Goal: Task Accomplishment & Management: Use online tool/utility

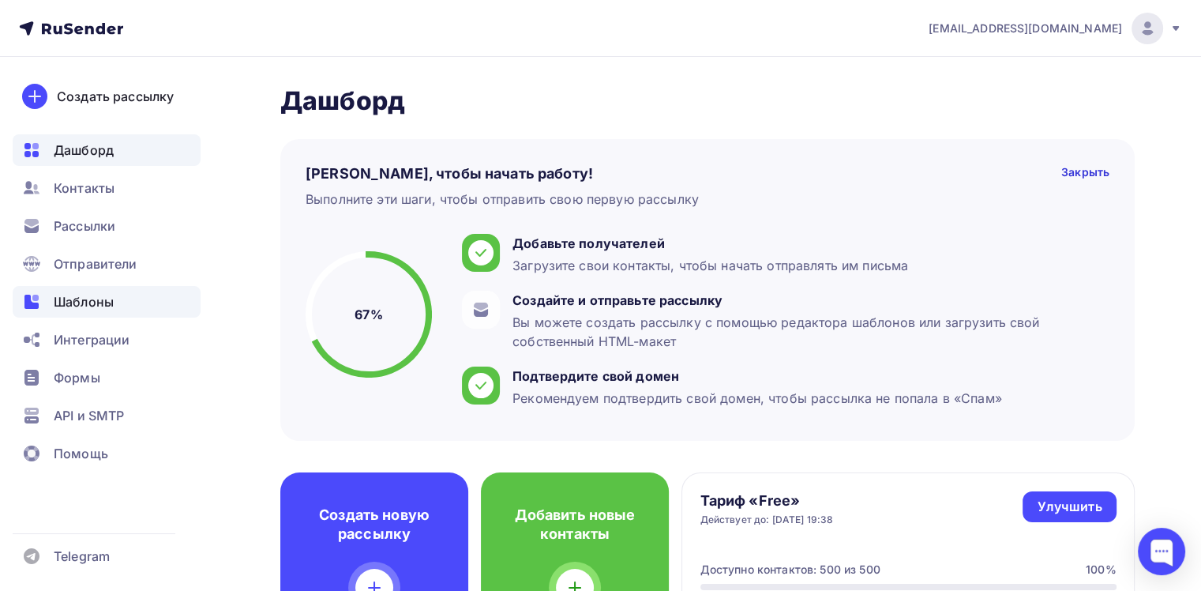
click at [194, 288] on div "Шаблоны" at bounding box center [107, 302] width 188 height 32
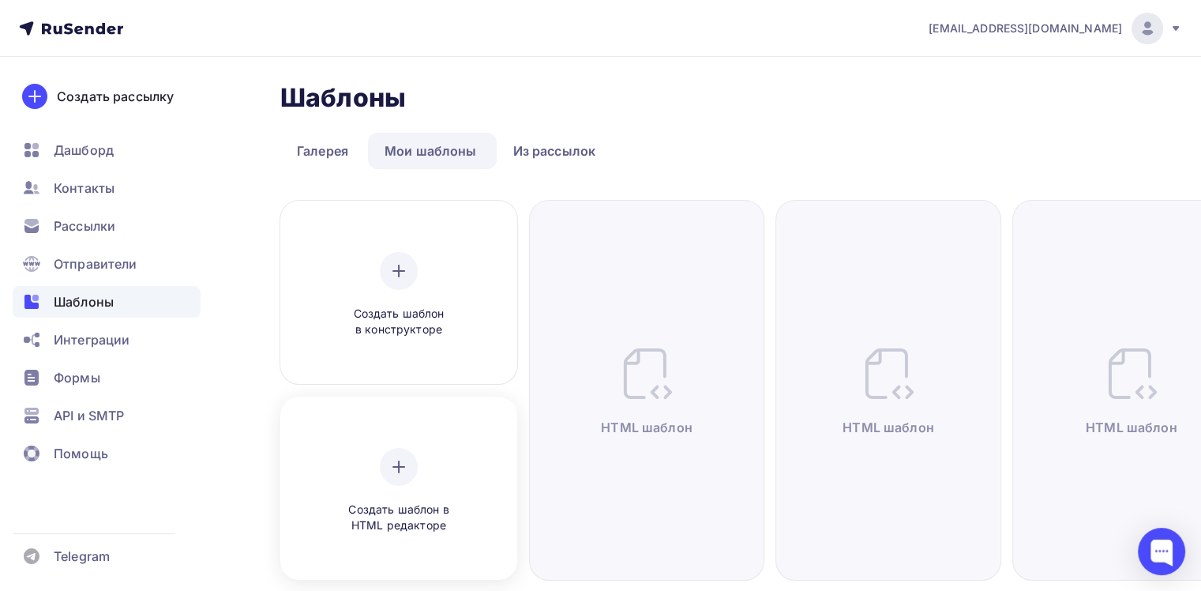
click at [448, 442] on div "Создать шаблон в HTML редакторе" at bounding box center [399, 490] width 226 height 177
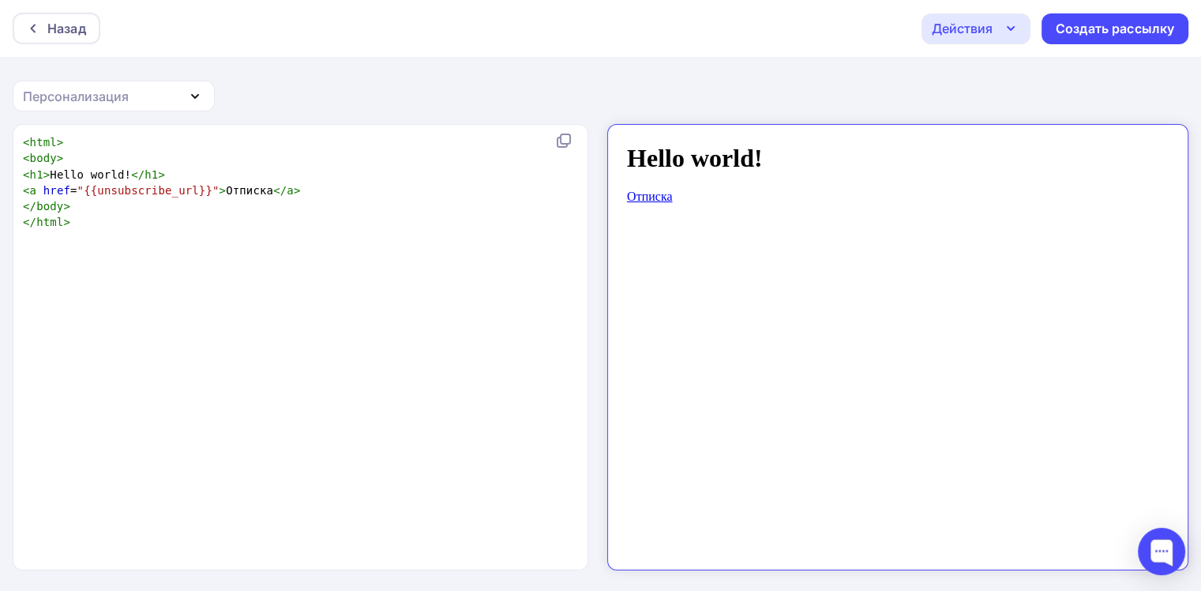
click at [609, 218] on iframe at bounding box center [898, 347] width 582 height 446
click at [539, 229] on pre "</ html >" at bounding box center [297, 222] width 555 height 16
type textarea "<html> <body> <h1>Hello world!</h1> <a href="{{unsubscribe_url}}">Отписка</a> <…"
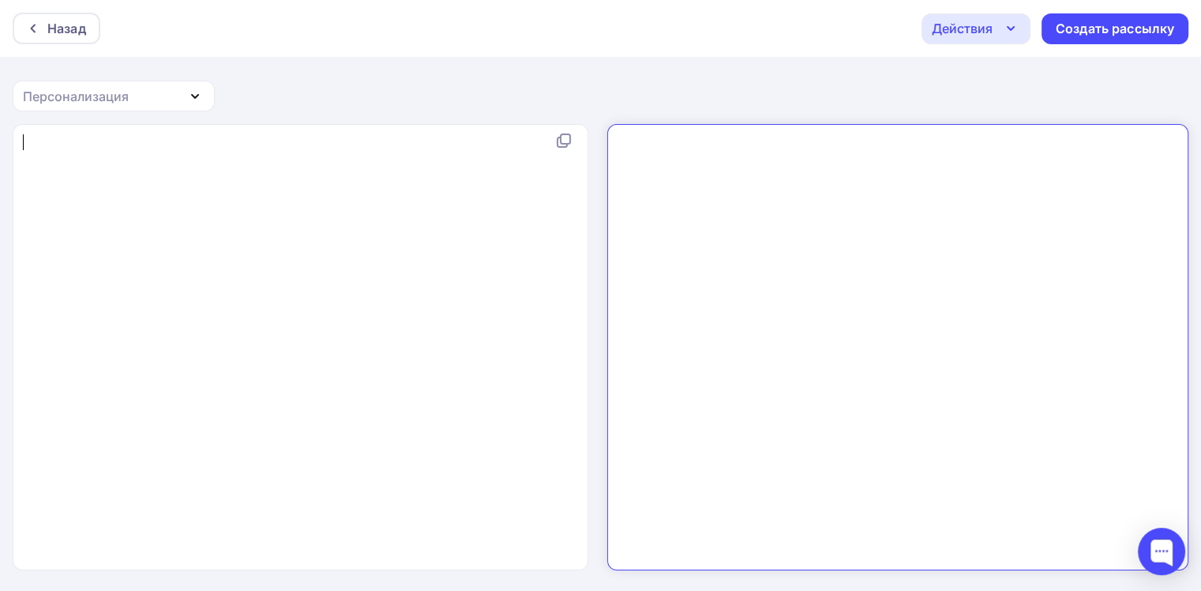
type textarea "<!LOREMIP dolo SITAME "-//C0A//ELI SEDDO 6.0 Eiusmodtempo//IN" "utla://etd.m5.a…"
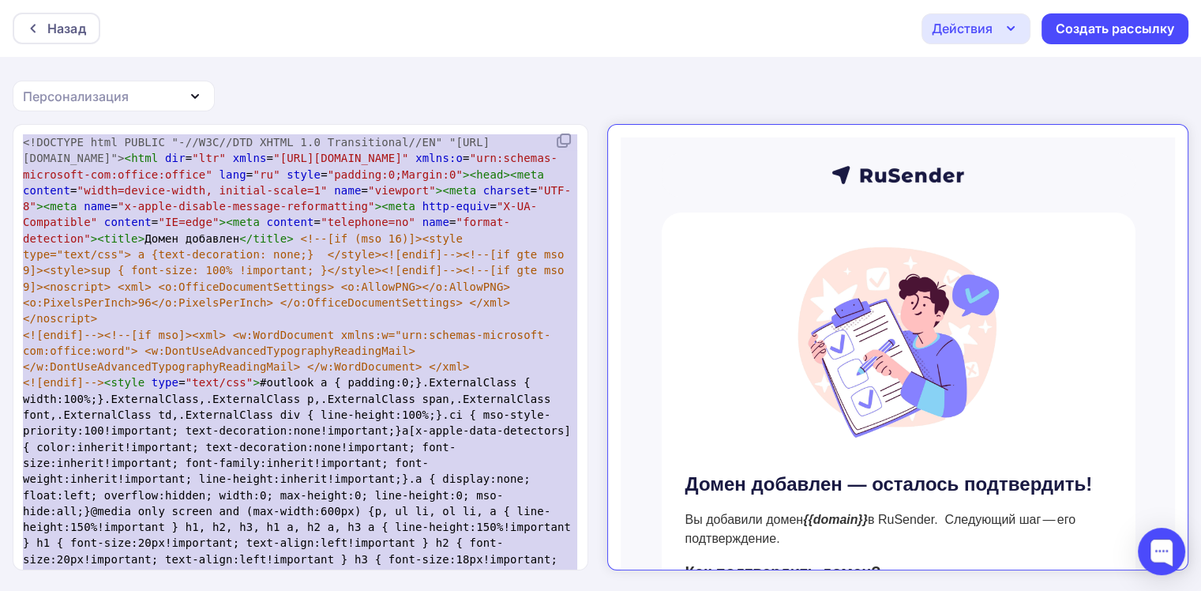
scroll to position [6035, 0]
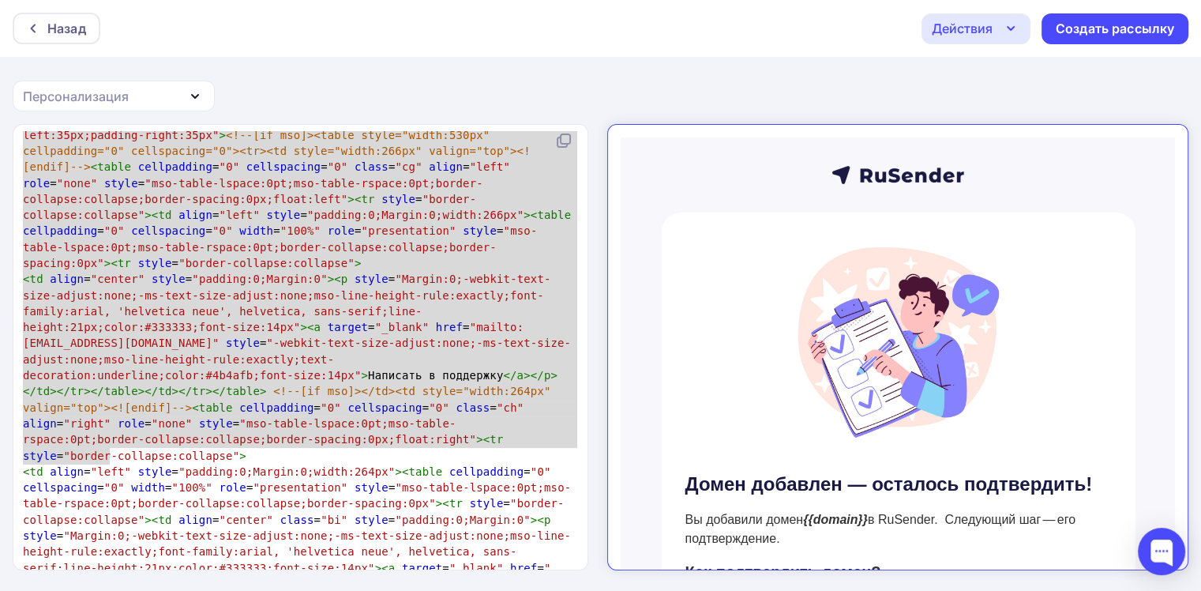
drag, startPoint x: 483, startPoint y: 92, endPoint x: 804, endPoint y: 39, distance: 325.8
click at [483, 91] on div "Назад Действия Отправить тестовое письмо Сохранить в Мои шаблоны Выйти без сохр…" at bounding box center [600, 296] width 1201 height 592
click at [975, 36] on div "Действия" at bounding box center [962, 28] width 61 height 19
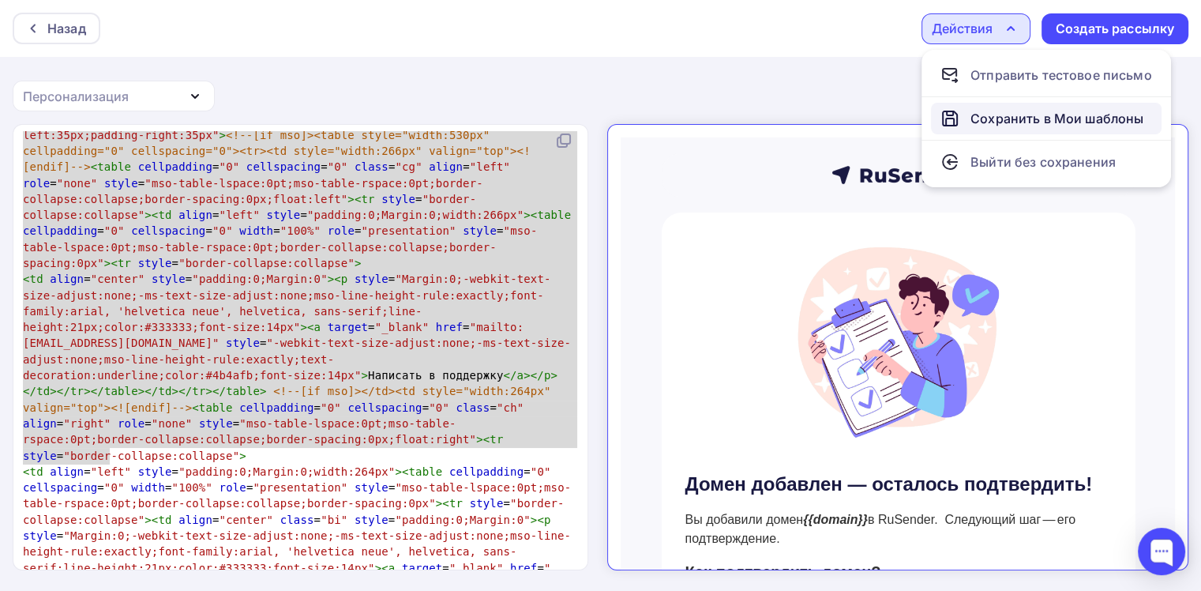
click at [986, 110] on div "Сохранить в Мои шаблоны" at bounding box center [1057, 118] width 173 height 19
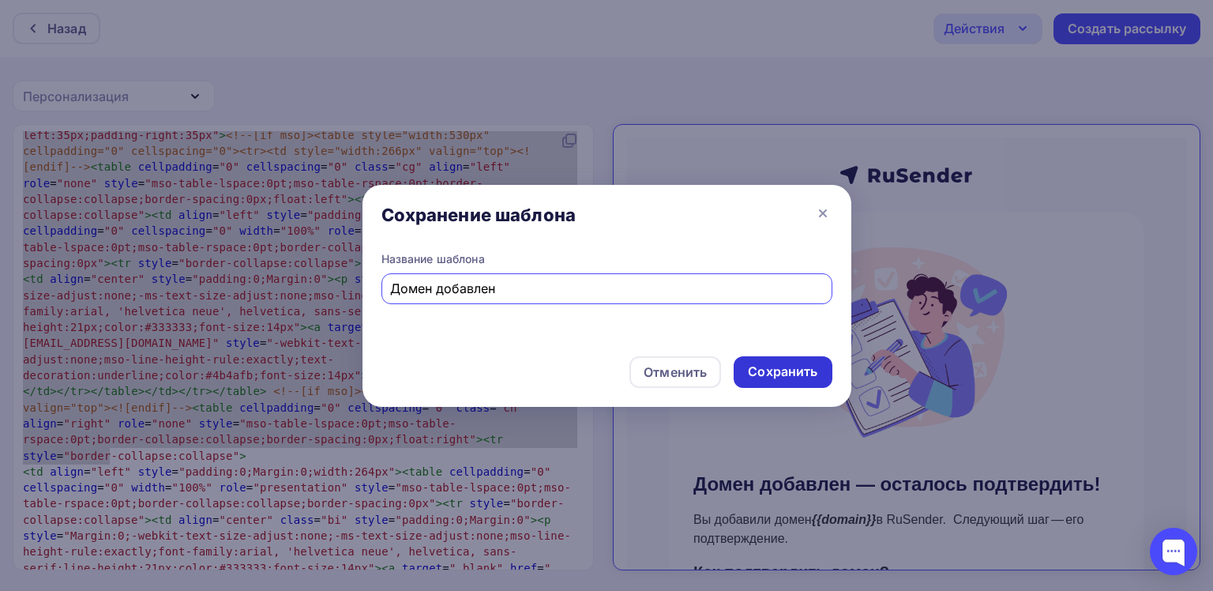
type input "Домен добавлен"
click at [831, 375] on div "Сохранить" at bounding box center [783, 372] width 98 height 32
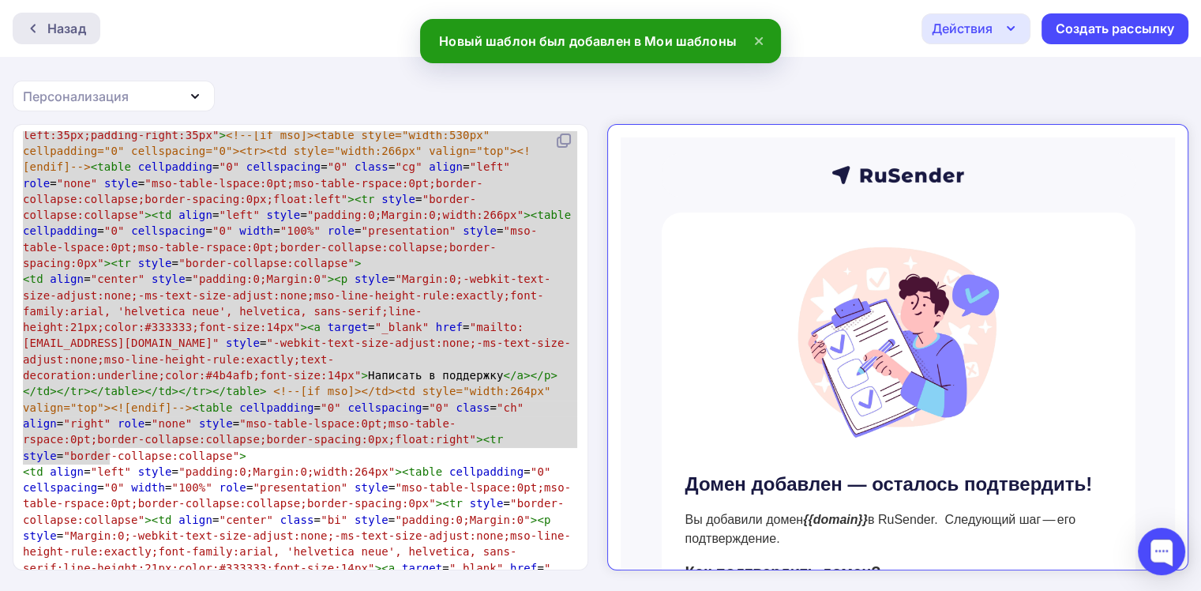
click at [55, 38] on div "Назад" at bounding box center [57, 29] width 88 height 32
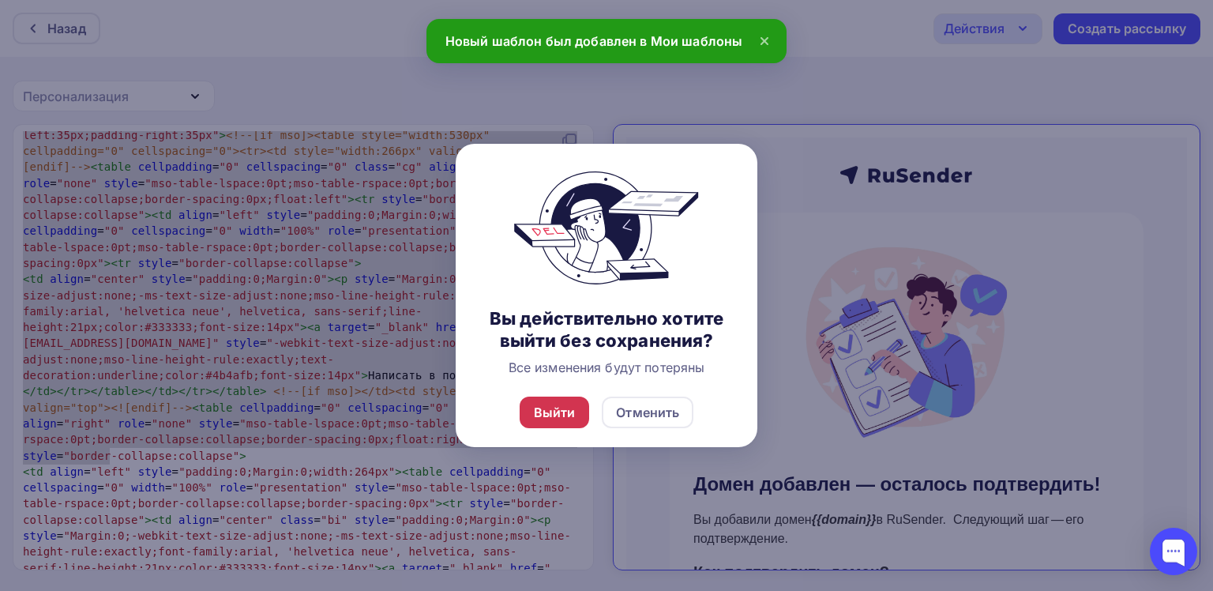
click at [558, 407] on div "Выйти" at bounding box center [555, 412] width 42 height 19
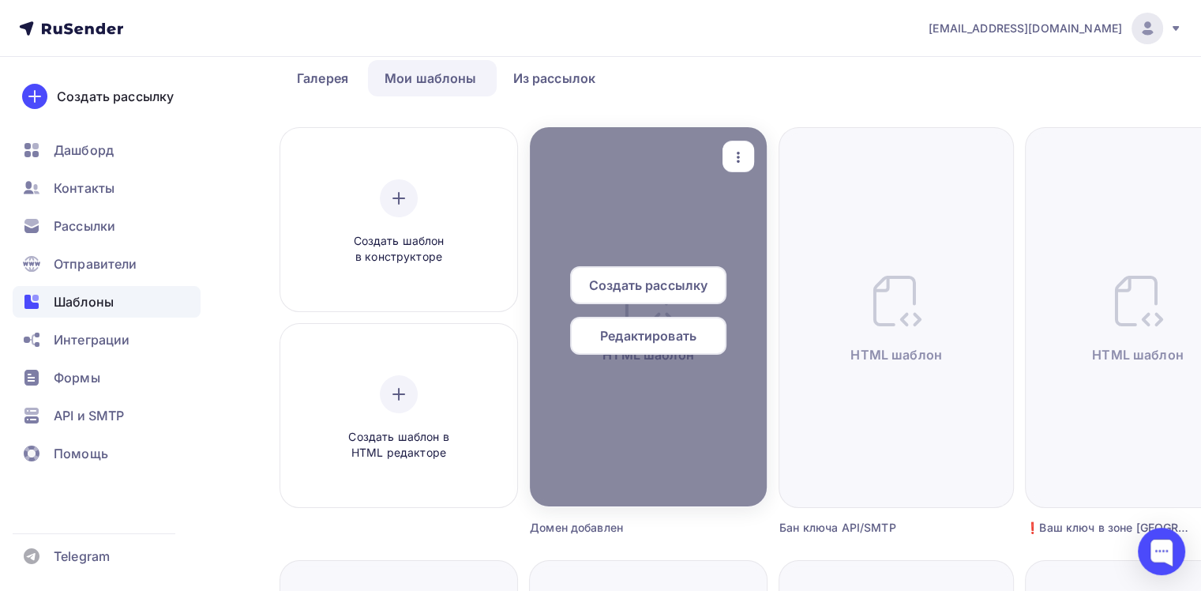
scroll to position [158, 0]
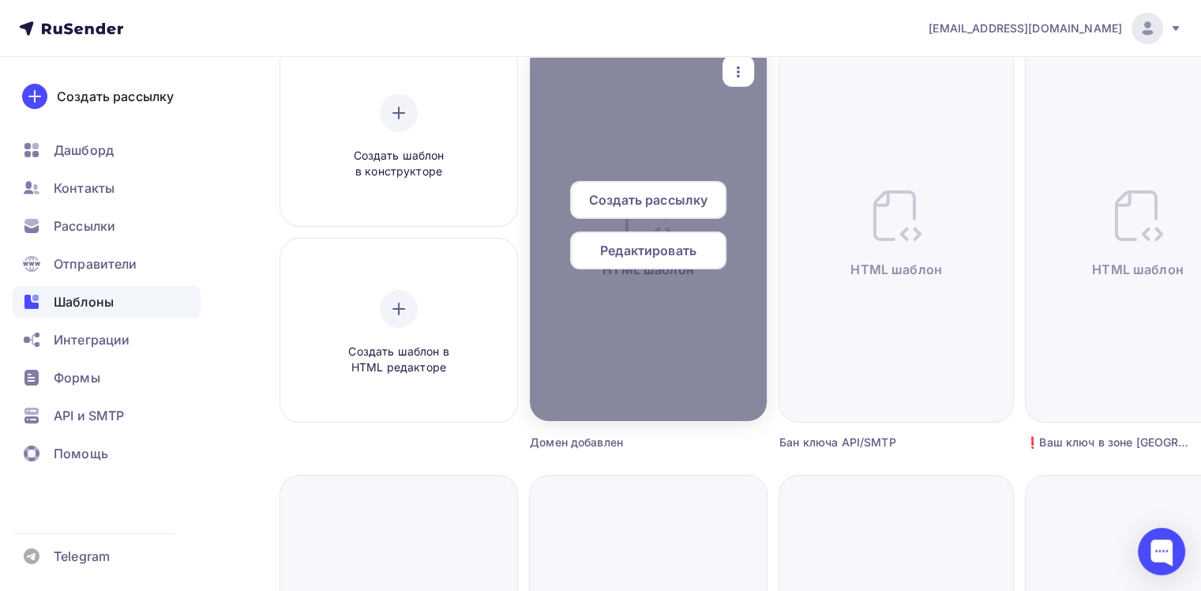
click at [626, 243] on span "Редактировать" at bounding box center [648, 250] width 96 height 19
